Goal: Information Seeking & Learning: Learn about a topic

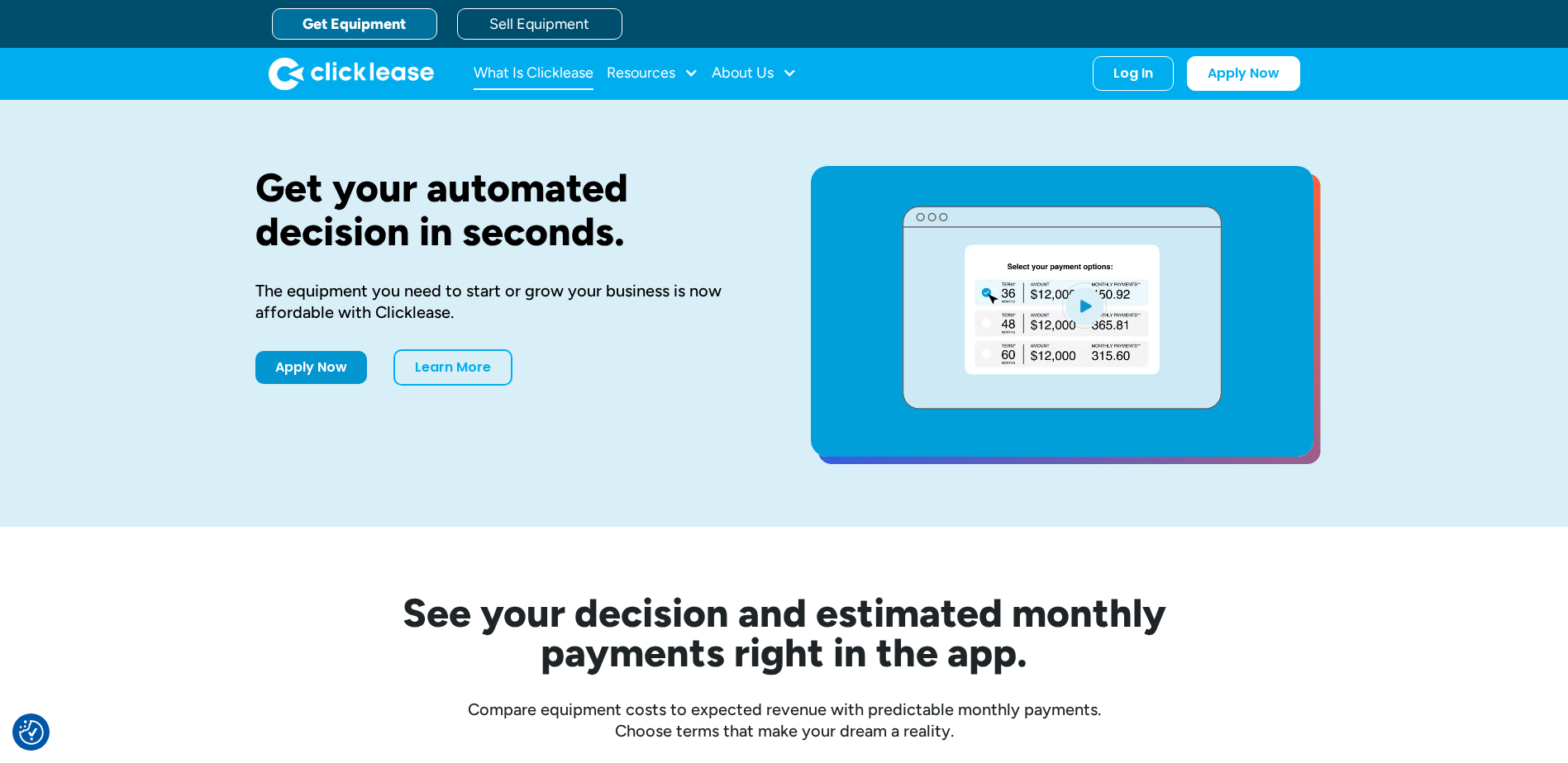
click at [520, 70] on link "What Is Clicklease" at bounding box center [533, 73] width 120 height 33
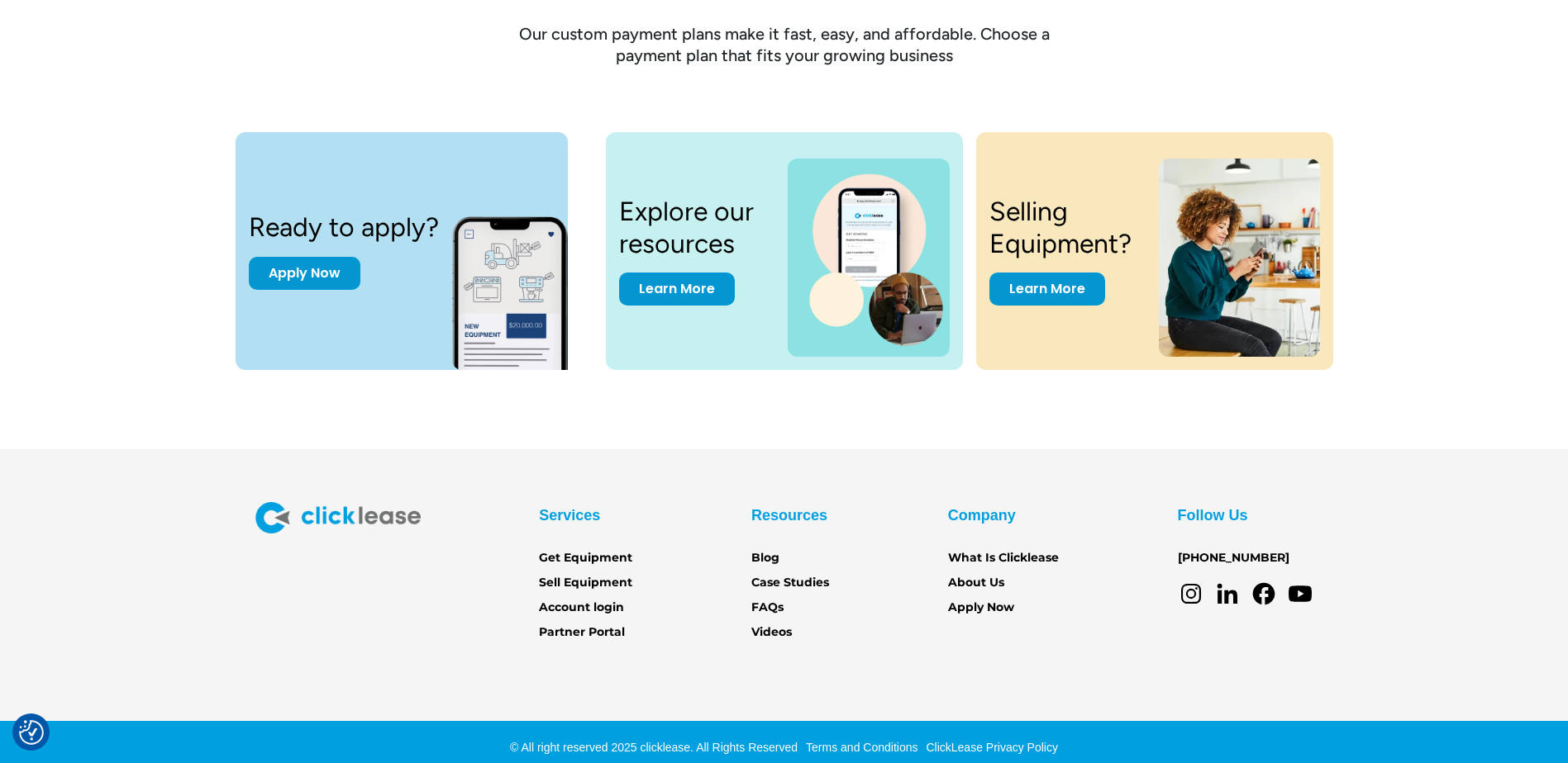
scroll to position [2222, 0]
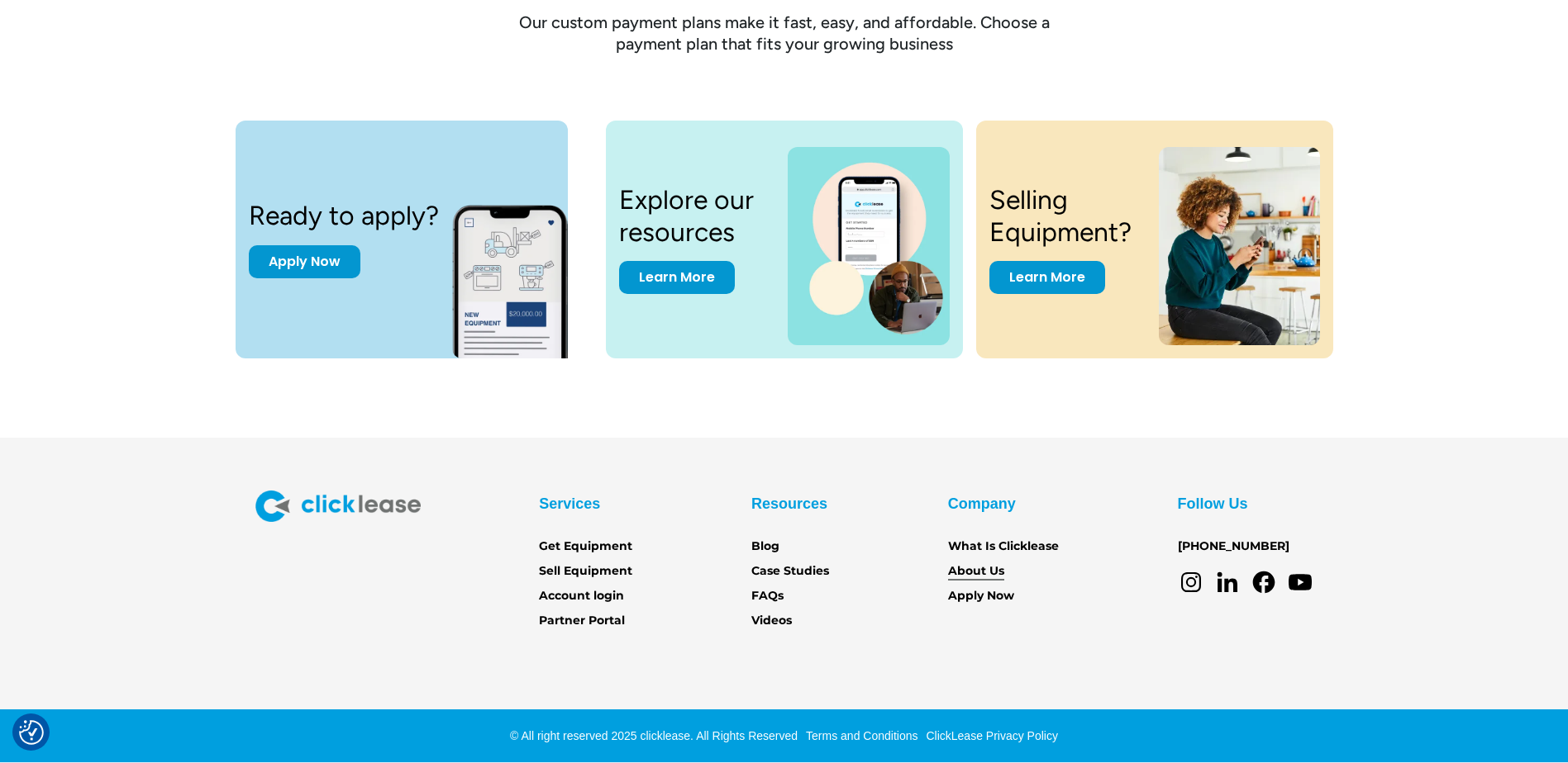
click at [983, 570] on link "About Us" at bounding box center [975, 572] width 56 height 18
